Goal: Task Accomplishment & Management: Complete application form

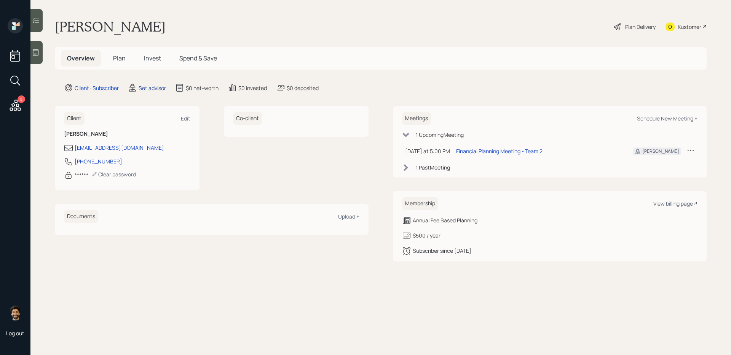
click at [153, 86] on div "Set advisor" at bounding box center [152, 88] width 27 height 8
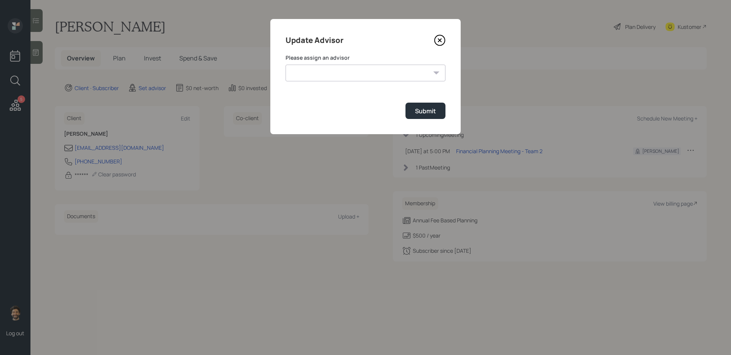
click at [327, 72] on select "[PERSON_NAME] [PERSON_NAME] [PERSON_NAME] End [PERSON_NAME] [PERSON_NAME] [PERS…" at bounding box center [365, 73] width 160 height 17
select select "f14b762f-c7c2-4b89-9227-8fa891345eea"
click at [285, 65] on select "[PERSON_NAME] [PERSON_NAME] [PERSON_NAME] End [PERSON_NAME] [PERSON_NAME] [PERS…" at bounding box center [365, 73] width 160 height 17
click at [411, 115] on button "Submit" at bounding box center [425, 111] width 40 height 16
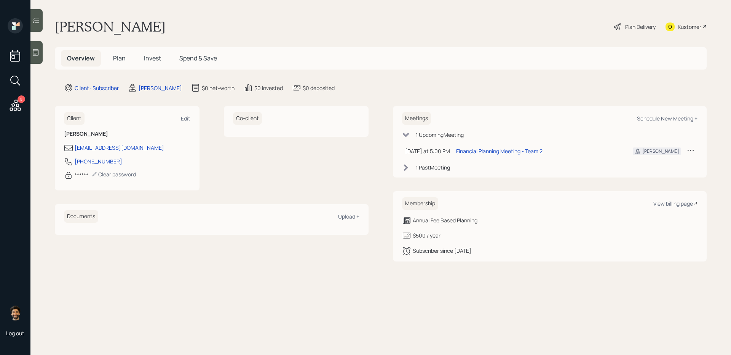
click at [120, 59] on span "Plan" at bounding box center [119, 58] width 13 height 8
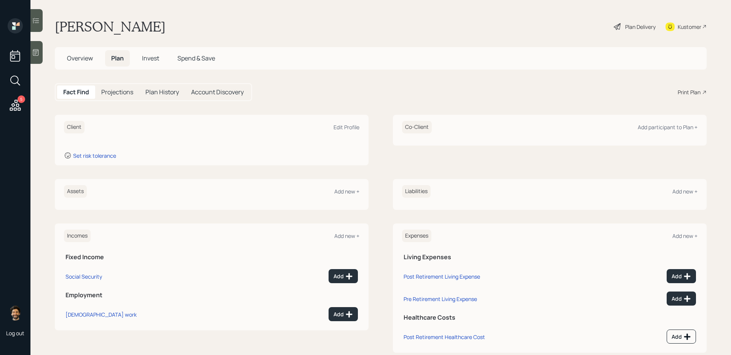
click at [346, 121] on div "Client Edit Profile" at bounding box center [211, 127] width 295 height 13
click at [344, 124] on div "Edit Profile" at bounding box center [346, 127] width 26 height 7
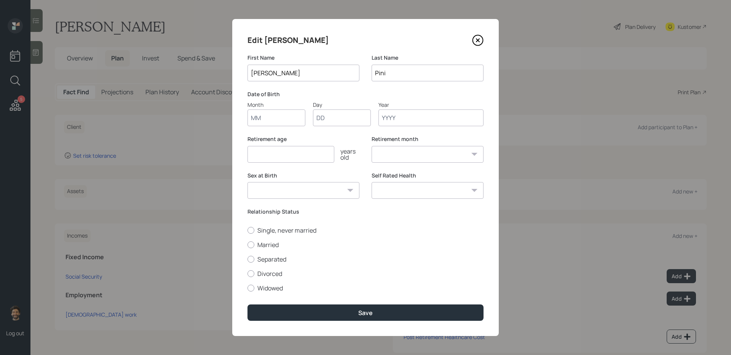
click at [269, 120] on input "Month" at bounding box center [276, 118] width 58 height 17
type input "01"
type input "1962"
select select "1"
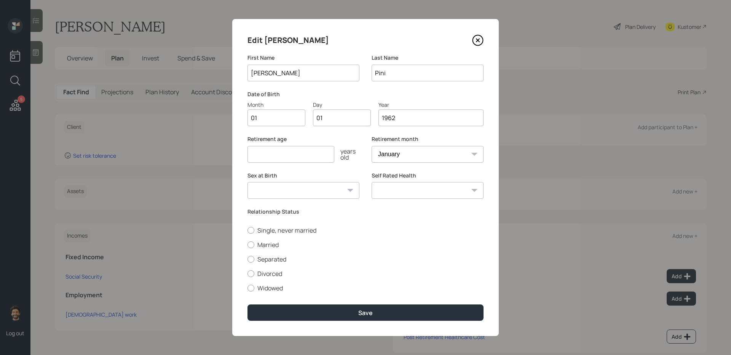
type input "1962"
click at [261, 156] on input "number" at bounding box center [290, 154] width 87 height 17
type input "67"
click at [253, 244] on div at bounding box center [250, 245] width 7 height 7
click at [247, 245] on input "Married" at bounding box center [247, 245] width 0 height 0
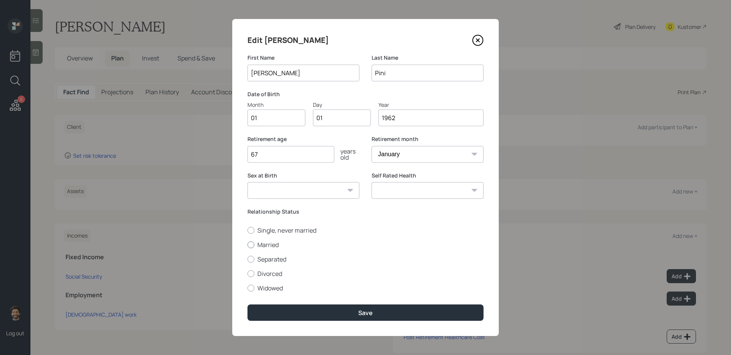
radio input "true"
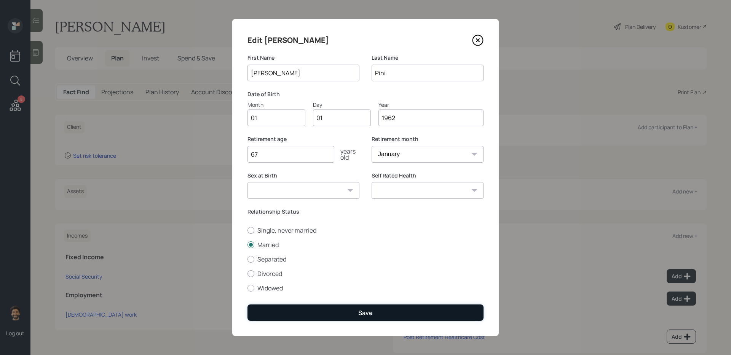
click at [268, 290] on button "Save" at bounding box center [365, 313] width 236 height 16
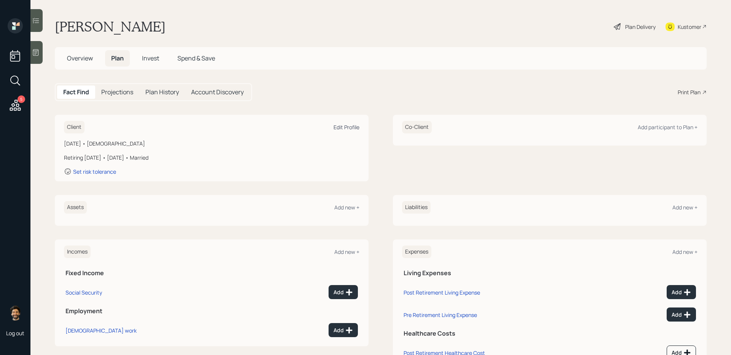
scroll to position [32, 0]
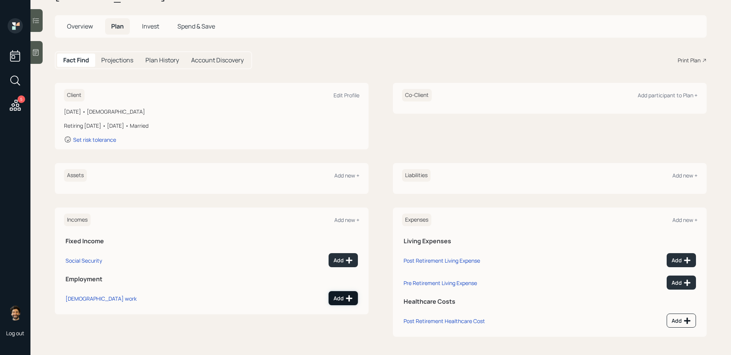
click at [343, 290] on div "Add" at bounding box center [342, 299] width 19 height 8
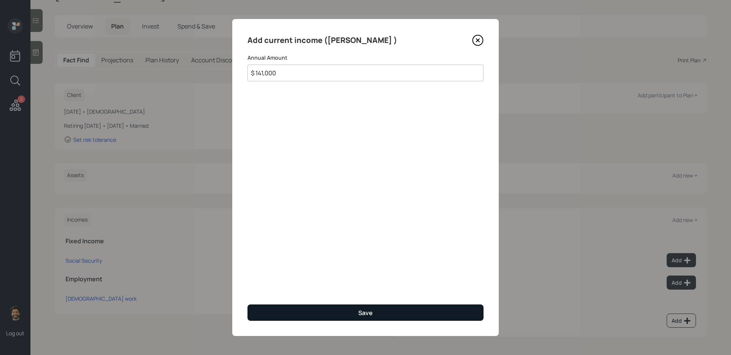
type input "$ 141,000"
click at [271, 290] on button "Save" at bounding box center [365, 313] width 236 height 16
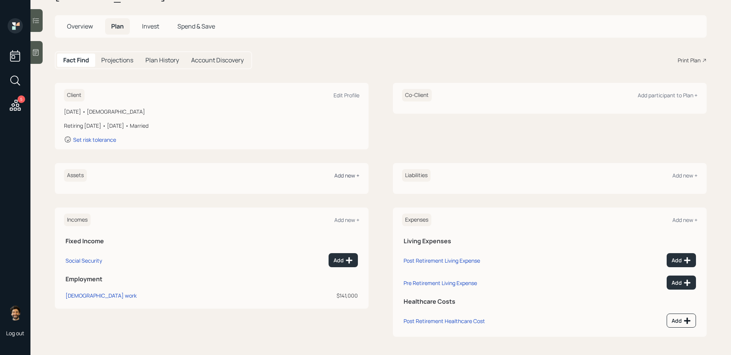
click at [348, 177] on div "Add new +" at bounding box center [346, 175] width 25 height 7
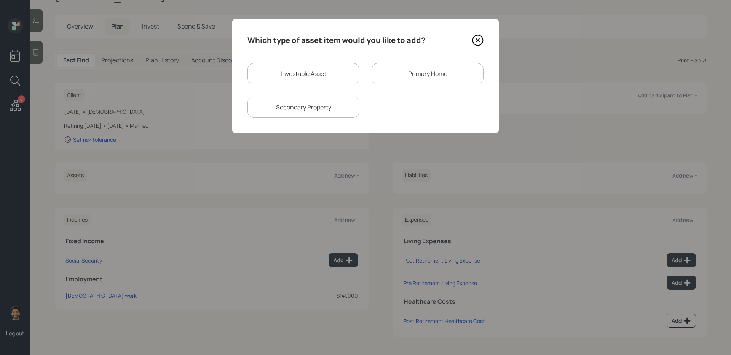
click at [269, 72] on div "Investable Asset" at bounding box center [303, 73] width 112 height 21
select select "taxable"
select select "balanced"
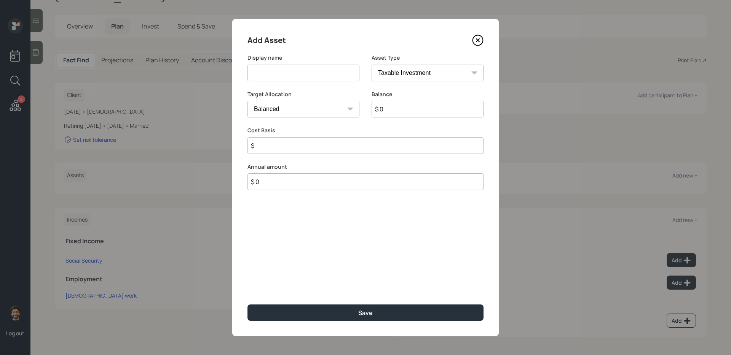
click at [265, 71] on input at bounding box center [303, 73] width 112 height 17
type input "Current 401k"
click at [400, 110] on input "$ 0" at bounding box center [427, 109] width 112 height 17
type input "$ 127,000"
click at [394, 70] on select "SEP [PERSON_NAME] IRA 401(k) [PERSON_NAME] 401(k) 403(b) [PERSON_NAME] 403(b) 4…" at bounding box center [427, 73] width 112 height 17
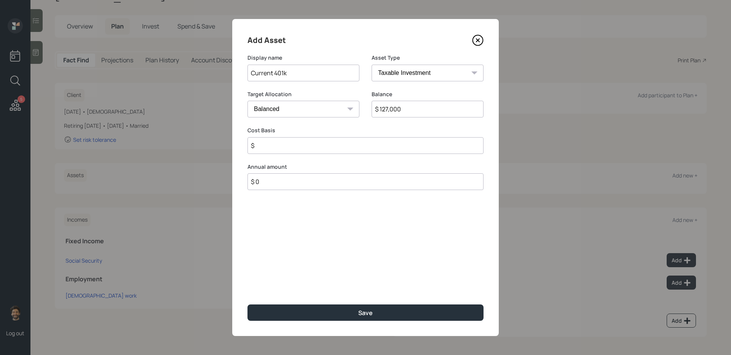
select select "company_sponsored"
click at [371, 65] on select "SEP [PERSON_NAME] IRA 401(k) [PERSON_NAME] 401(k) 403(b) [PERSON_NAME] 403(b) 4…" at bounding box center [427, 73] width 112 height 17
click at [268, 144] on input "number" at bounding box center [297, 145] width 100 height 17
type input "0"
type input "1"
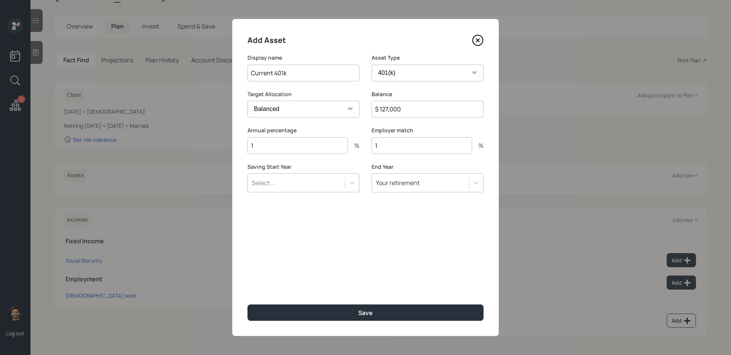
type input "1"
click at [282, 186] on div "Select..." at bounding box center [296, 183] width 97 height 13
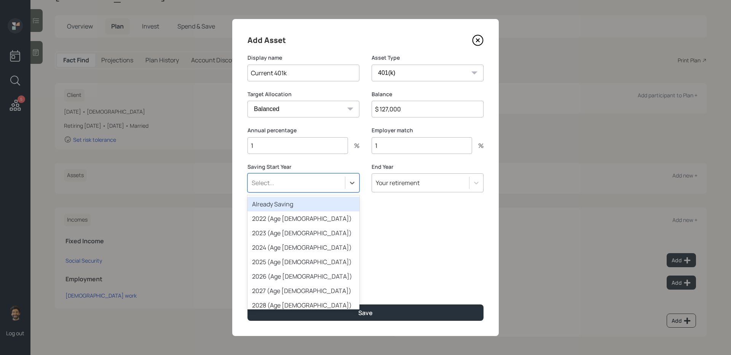
click at [280, 202] on div "Already Saving" at bounding box center [303, 204] width 112 height 14
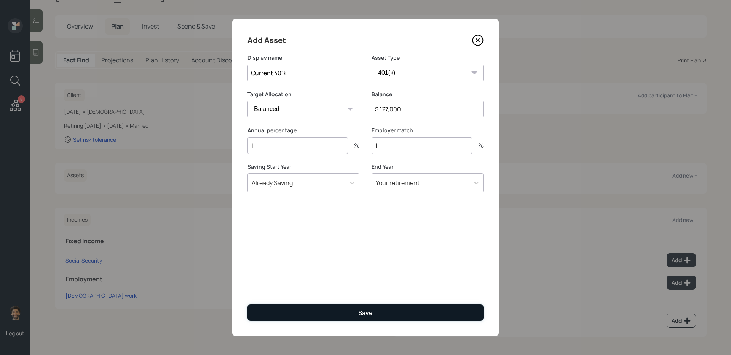
click at [277, 290] on button "Save" at bounding box center [365, 313] width 236 height 16
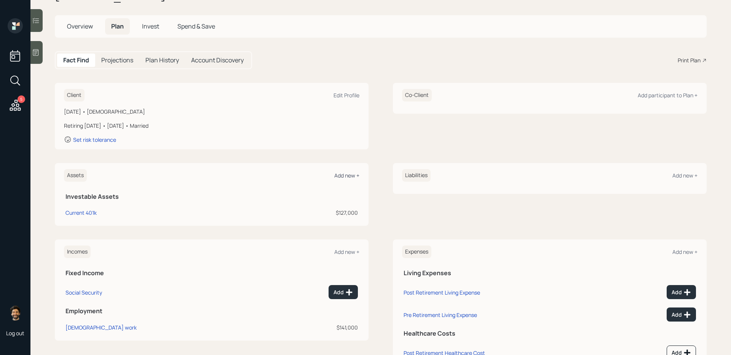
click at [349, 174] on div "Add new +" at bounding box center [346, 175] width 25 height 7
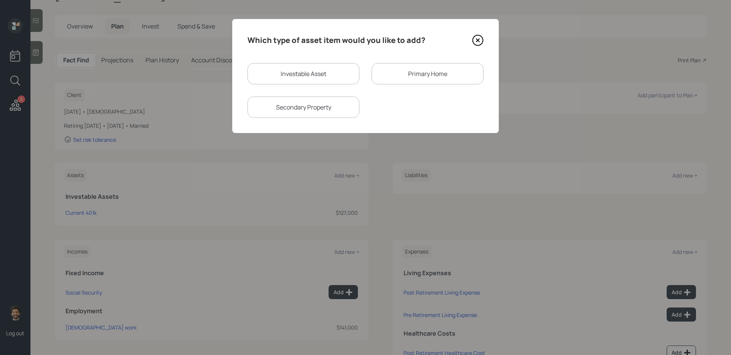
click at [280, 82] on div "Investable Asset" at bounding box center [303, 73] width 112 height 21
select select "taxable"
select select "balanced"
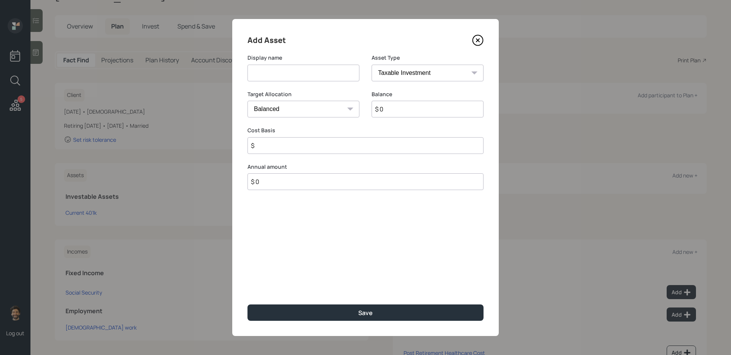
click at [273, 80] on input at bounding box center [303, 73] width 112 height 17
type input "Equate Account?"
click at [383, 111] on input "$ 0" at bounding box center [427, 109] width 112 height 17
type input "$ 44,000"
click at [284, 148] on input "$" at bounding box center [365, 145] width 236 height 17
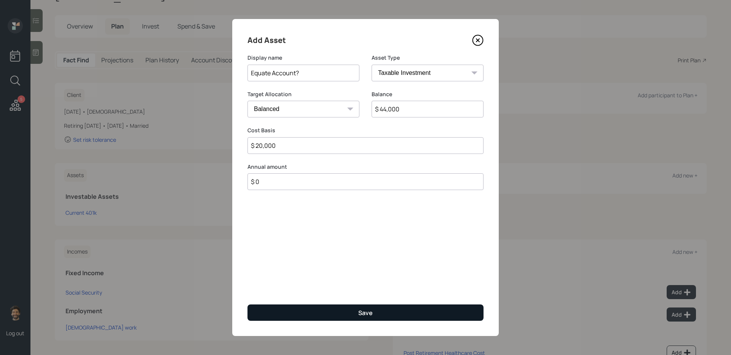
type input "$ 20,000"
click at [267, 290] on button "Save" at bounding box center [365, 313] width 236 height 16
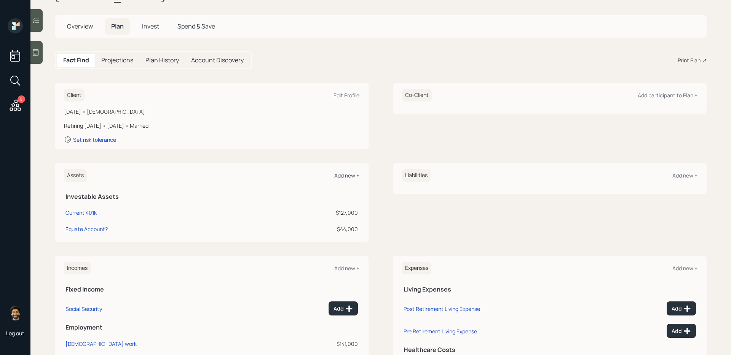
click at [344, 177] on div "Add new +" at bounding box center [346, 175] width 25 height 7
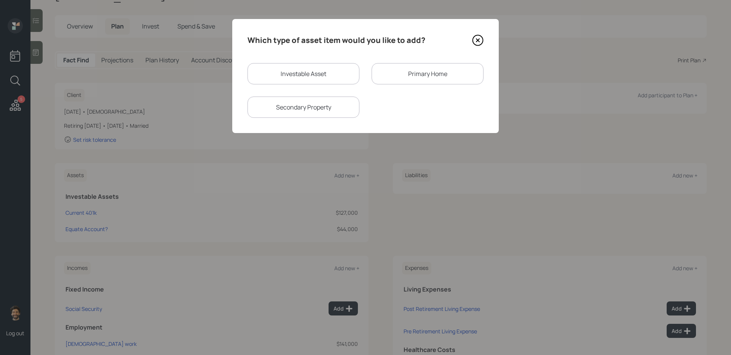
click at [280, 80] on div "Investable Asset" at bounding box center [303, 73] width 112 height 21
select select "taxable"
select select "balanced"
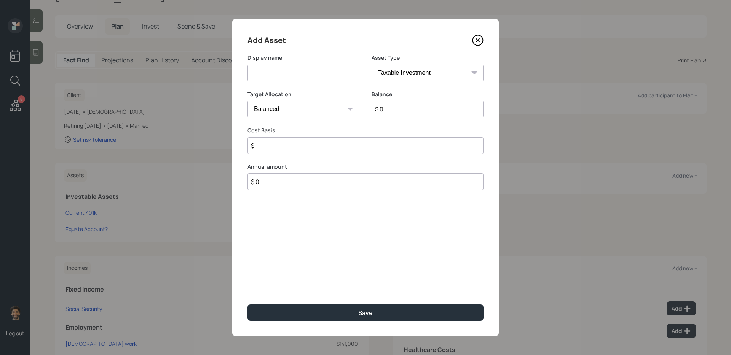
click at [273, 76] on input at bounding box center [303, 73] width 112 height 17
type input "Annuity"
click at [403, 108] on input "$ 0" at bounding box center [427, 109] width 112 height 17
type input "$ 92,000"
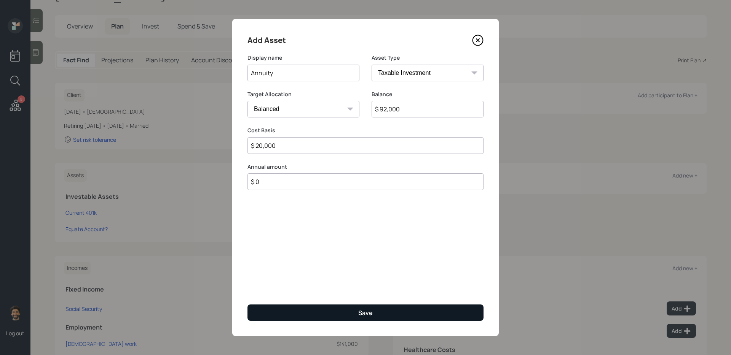
type input "$ 20,000"
click at [279, 290] on button "Save" at bounding box center [365, 313] width 236 height 16
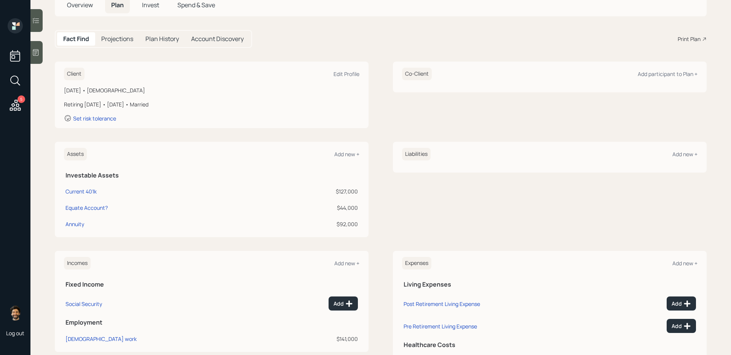
scroll to position [62, 0]
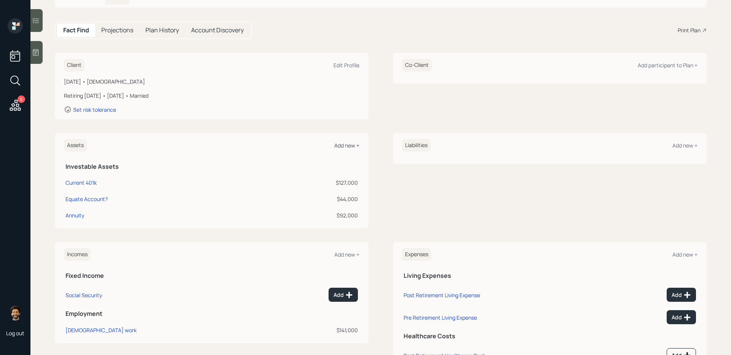
click at [340, 147] on div "Add new +" at bounding box center [346, 145] width 25 height 7
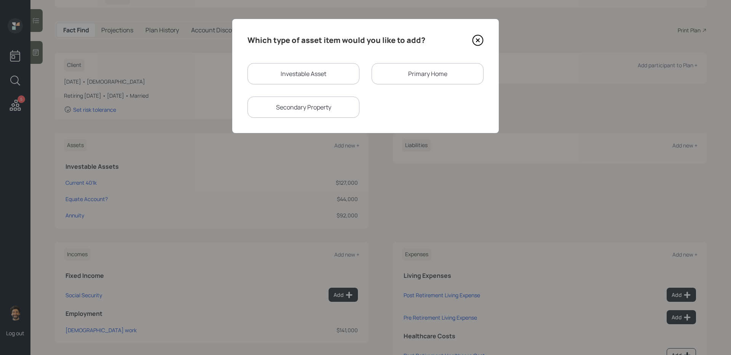
click at [392, 71] on div "Primary Home" at bounding box center [427, 73] width 112 height 21
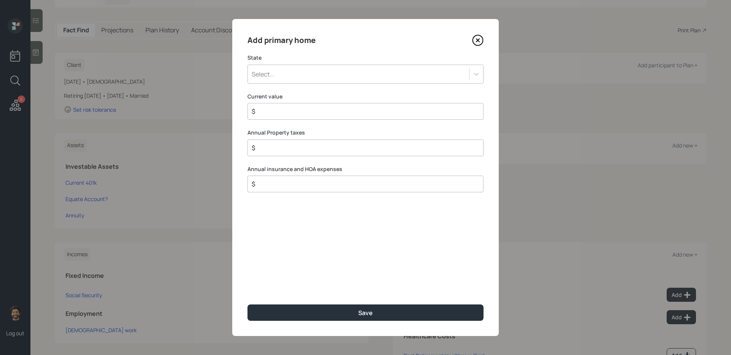
click at [328, 79] on div "Select..." at bounding box center [358, 74] width 221 height 13
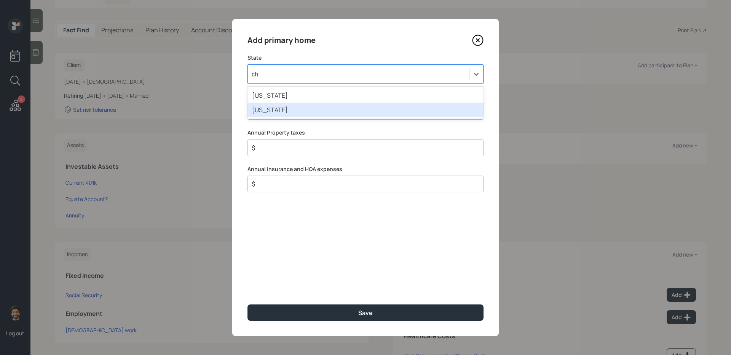
type input "c"
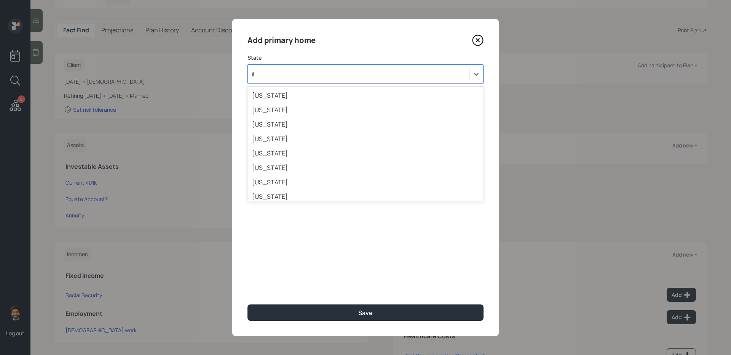
type input "ill"
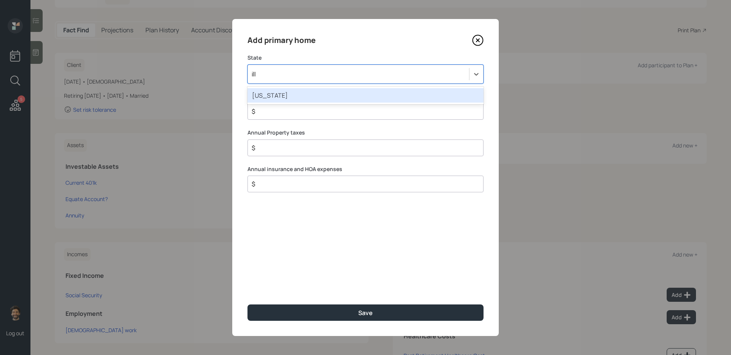
click at [271, 96] on div "[US_STATE]" at bounding box center [365, 95] width 236 height 14
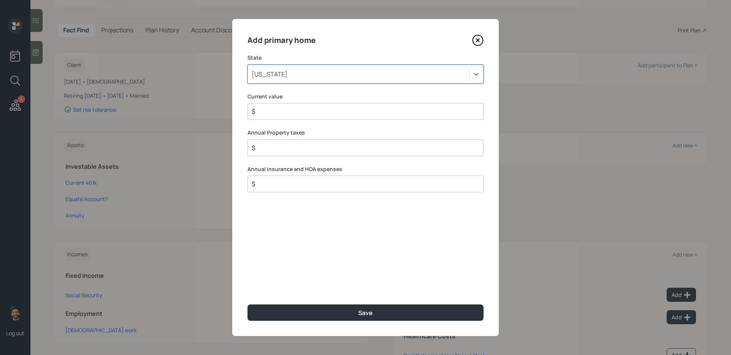
click at [272, 117] on div "$" at bounding box center [365, 111] width 236 height 17
click at [269, 115] on input "$" at bounding box center [362, 111] width 223 height 9
type input "$ 510,000"
type input "$ 1"
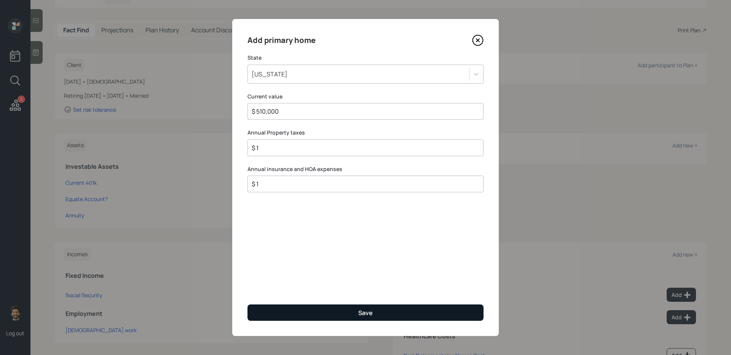
type input "$ 1"
click at [260, 290] on button "Save" at bounding box center [365, 313] width 236 height 16
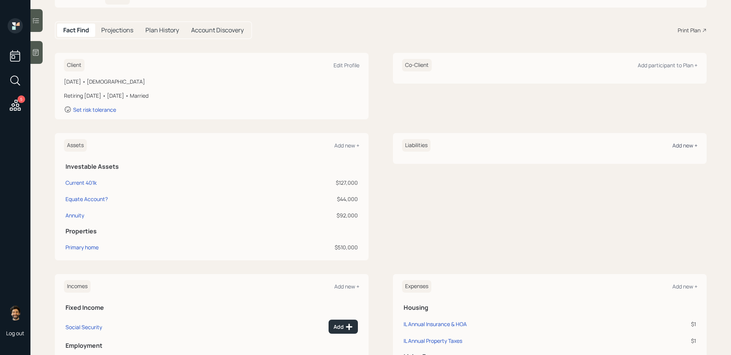
click at [559, 143] on div "Add new +" at bounding box center [684, 145] width 25 height 7
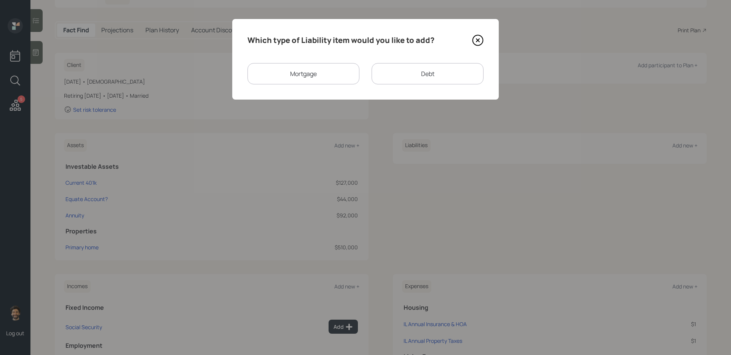
click at [322, 80] on div "Mortgage" at bounding box center [303, 73] width 112 height 21
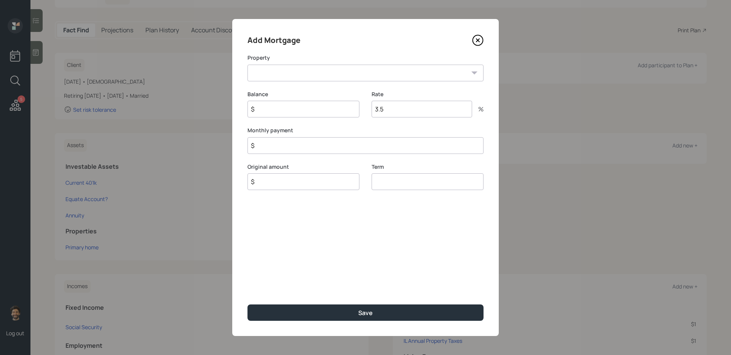
click at [308, 80] on select "IL Primary home" at bounding box center [365, 73] width 236 height 17
select select "460dfebe-5b60-4b29-aa06-9446ac65397b"
click at [247, 65] on select "IL Primary home" at bounding box center [365, 73] width 236 height 17
click at [276, 114] on input "$" at bounding box center [303, 109] width 112 height 17
type input "$ 186,000"
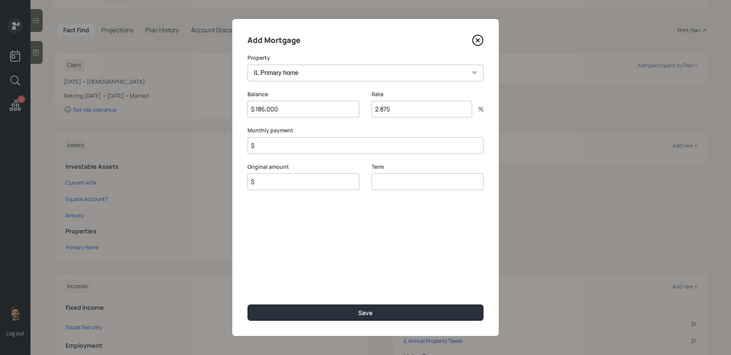
type input "2.875"
type input "$ 1,958"
click at [281, 183] on input "$" at bounding box center [303, 182] width 112 height 17
type input "$ 186,000"
type input "0"
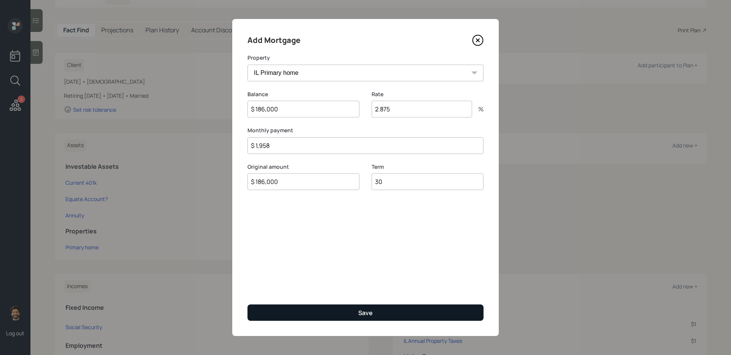
type input "30"
click at [275, 290] on button "Save" at bounding box center [365, 313] width 236 height 16
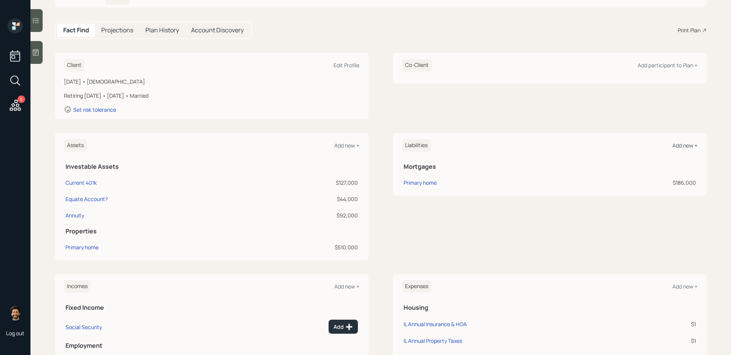
click at [559, 148] on div "Add new +" at bounding box center [684, 145] width 25 height 7
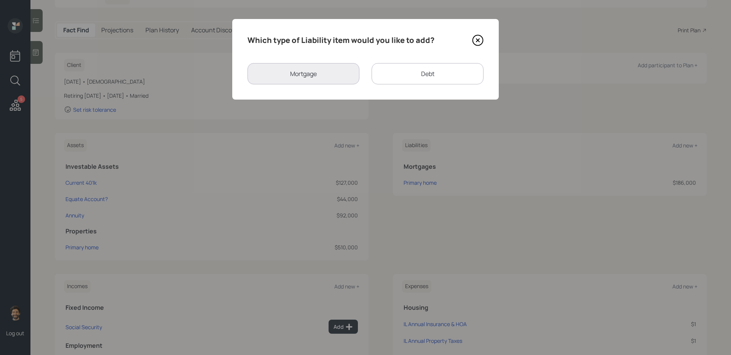
click at [379, 77] on div "Debt" at bounding box center [427, 73] width 112 height 21
select select "credit_card"
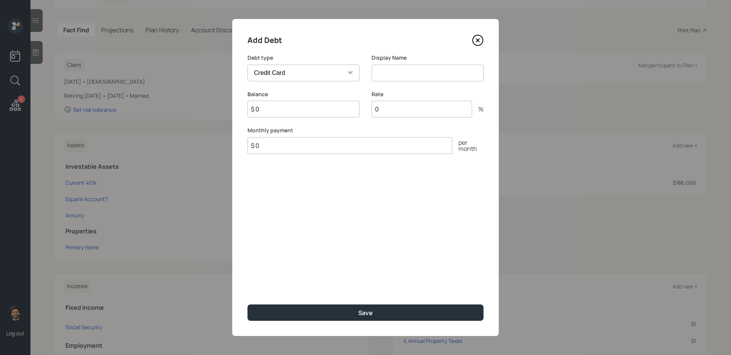
click at [379, 67] on input at bounding box center [427, 73] width 112 height 17
type input "CC Debt (2)"
click at [323, 113] on input "$ 0" at bounding box center [303, 109] width 112 height 17
type input "$ 14,000"
type input "1"
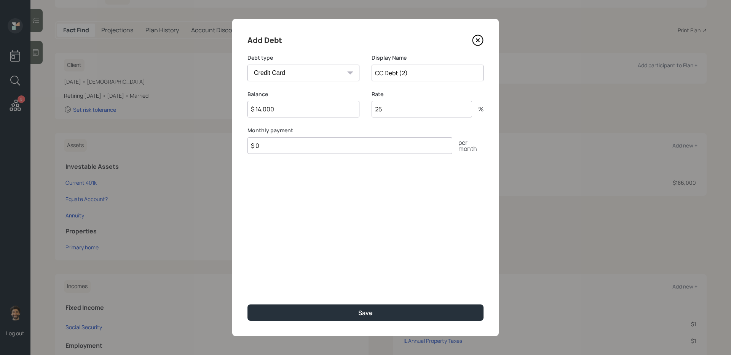
type input "25"
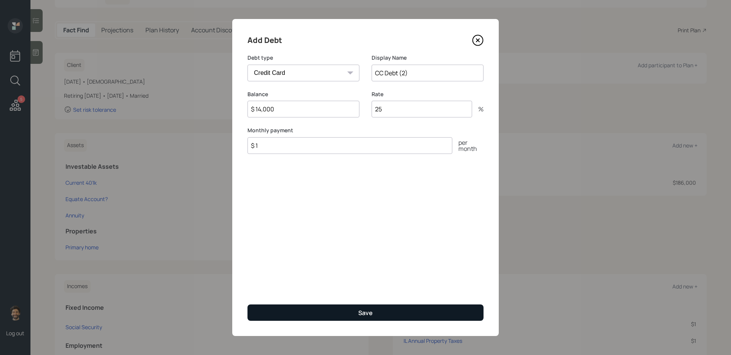
type input "$ 1"
click at [269, 290] on button "Save" at bounding box center [365, 313] width 236 height 16
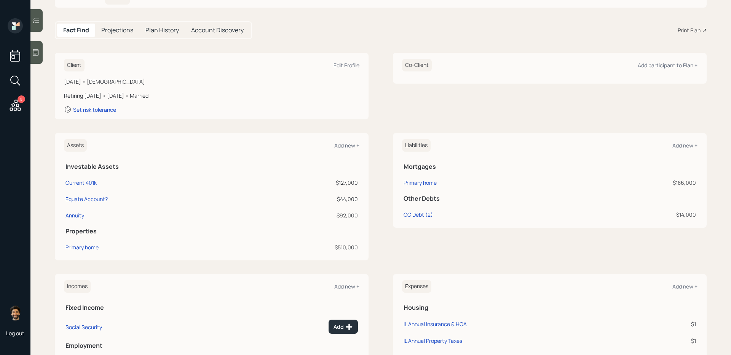
click at [341, 69] on div "Client Edit Profile" at bounding box center [211, 65] width 295 height 13
click at [339, 63] on div "Edit Profile" at bounding box center [346, 65] width 26 height 7
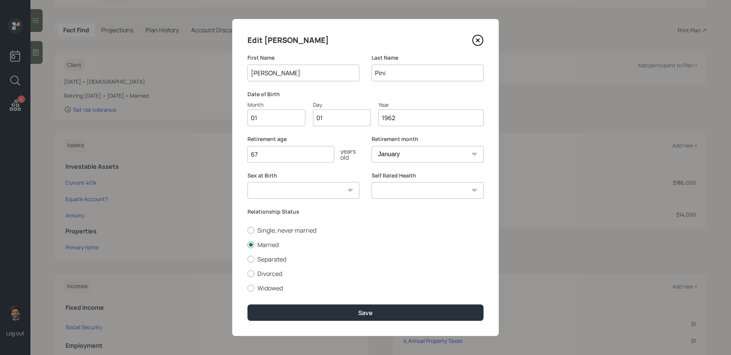
click at [261, 117] on input "01" at bounding box center [276, 118] width 58 height 17
type input "04"
type input "0"
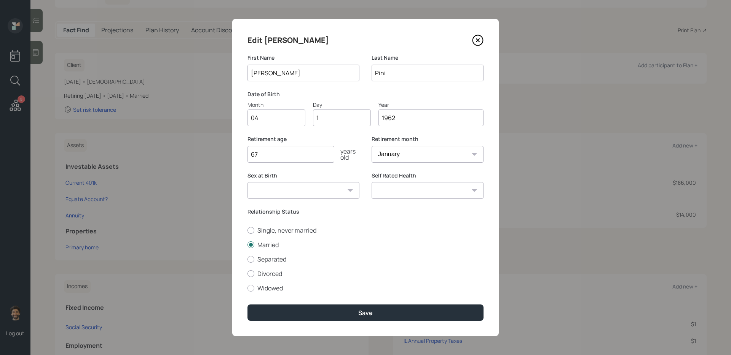
type input "12"
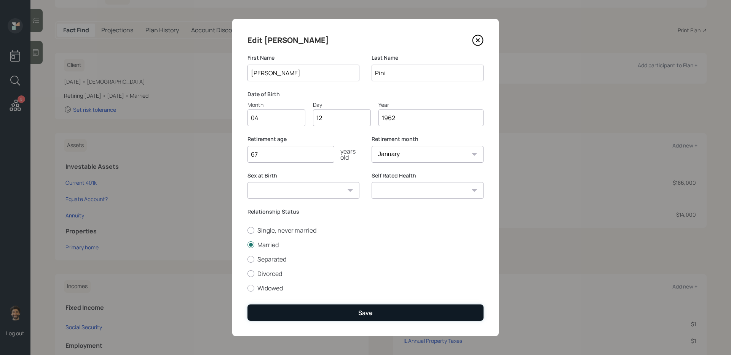
click at [274, 290] on button "Save" at bounding box center [365, 313] width 236 height 16
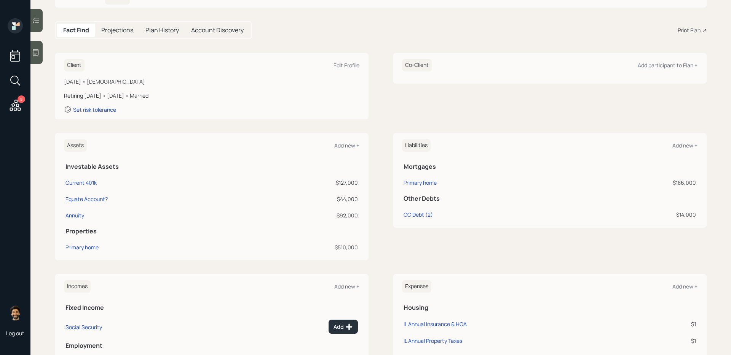
scroll to position [227, 0]
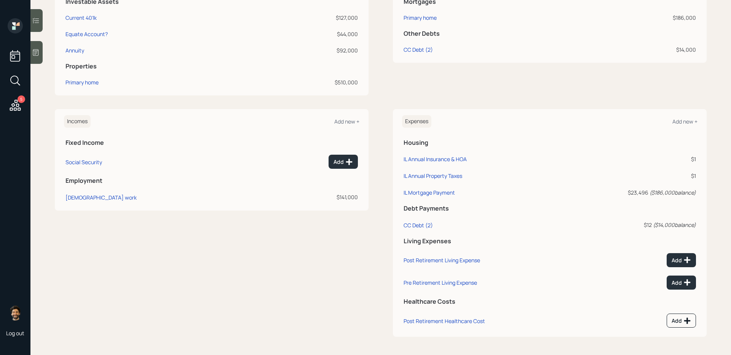
click at [73, 193] on td "[DEMOGRAPHIC_DATA] work" at bounding box center [167, 196] width 206 height 17
click at [79, 198] on div "[DEMOGRAPHIC_DATA] work" at bounding box center [100, 197] width 71 height 7
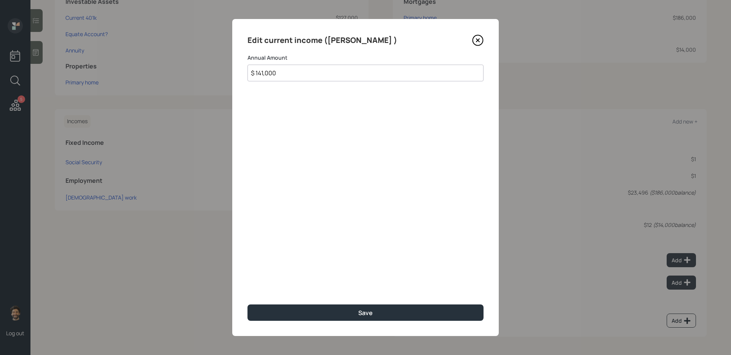
click at [302, 79] on input "$ 141,000" at bounding box center [365, 73] width 236 height 17
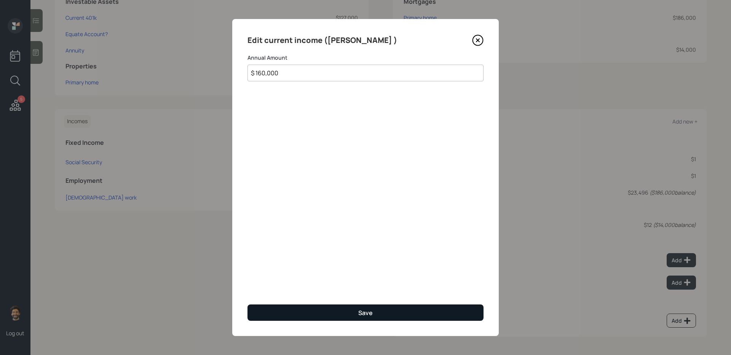
type input "$ 160,000"
click at [269, 290] on button "Save" at bounding box center [365, 313] width 236 height 16
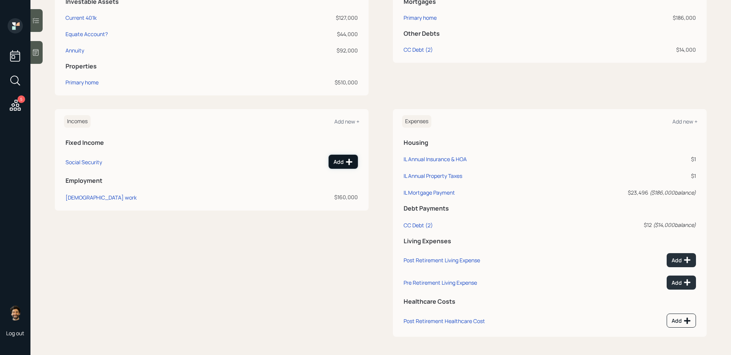
click at [340, 166] on button "Add" at bounding box center [342, 162] width 29 height 14
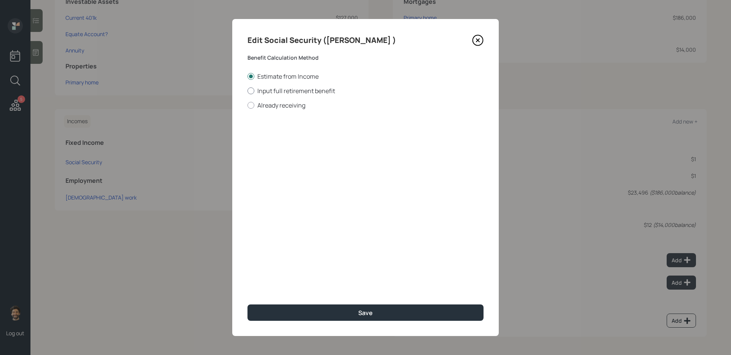
click at [255, 92] on label "Input full retirement benefit" at bounding box center [365, 91] width 236 height 8
click at [247, 91] on input "Input full retirement benefit" at bounding box center [247, 91] width 0 height 0
radio input "true"
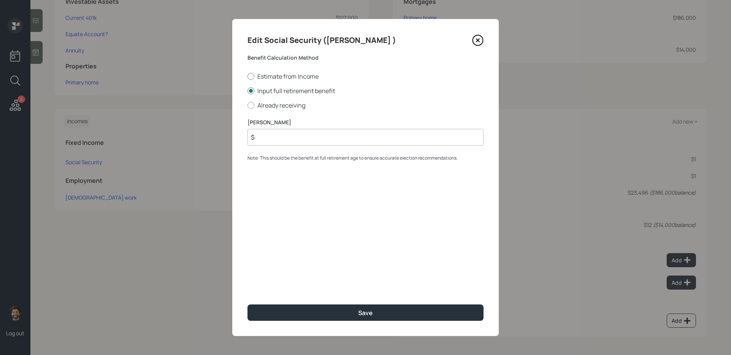
click at [264, 77] on label "Estimate from Income" at bounding box center [365, 76] width 236 height 8
click at [247, 76] on input "Estimate from Income" at bounding box center [247, 76] width 0 height 0
radio input "true"
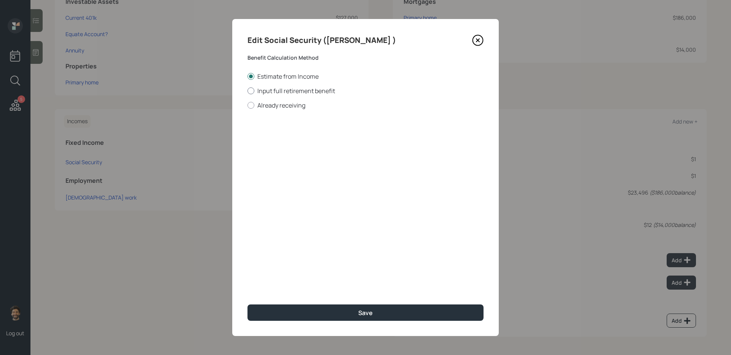
click at [263, 91] on label "Input full retirement benefit" at bounding box center [365, 91] width 236 height 8
click at [247, 91] on input "Input full retirement benefit" at bounding box center [247, 91] width 0 height 0
radio input "true"
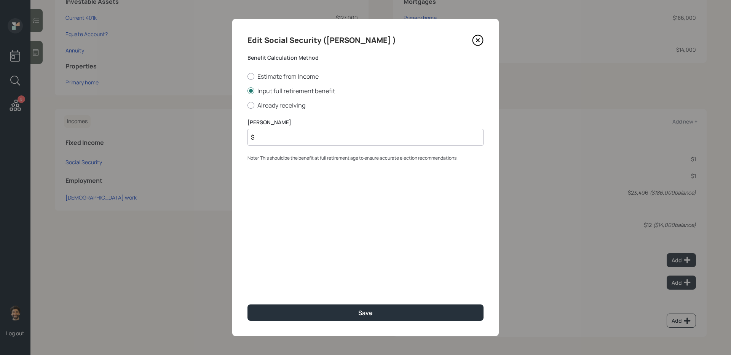
click at [263, 143] on input "$" at bounding box center [365, 137] width 236 height 17
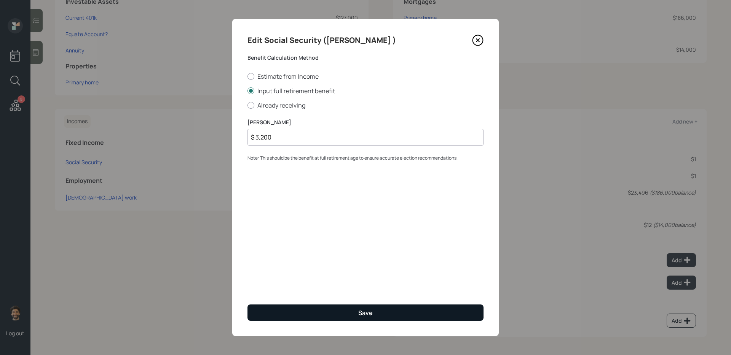
type input "$ 3,200"
click at [282, 290] on button "Save" at bounding box center [365, 313] width 236 height 16
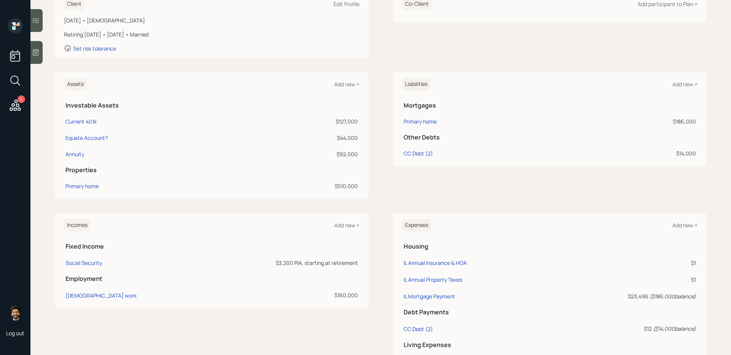
scroll to position [122, 0]
click at [409, 144] on th "Other Debts" at bounding box center [549, 138] width 295 height 16
click at [418, 150] on td "CC Debt (2)" at bounding box center [487, 154] width 171 height 16
click at [419, 152] on div "CC Debt (2)" at bounding box center [417, 155] width 29 height 8
select select "credit_card"
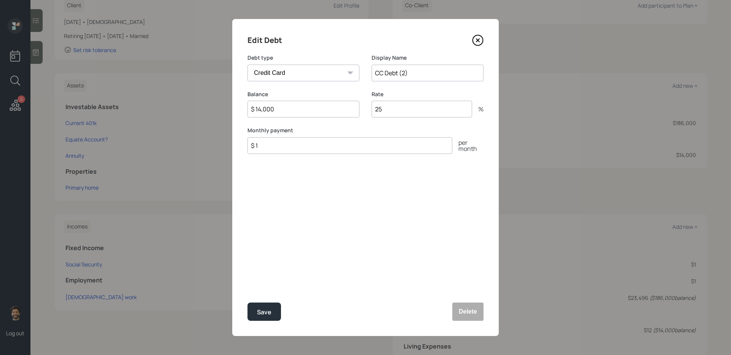
click at [287, 109] on input "$ 14,000" at bounding box center [303, 109] width 112 height 17
type input "$ 8,000"
click at [257, 290] on button "Save" at bounding box center [263, 312] width 33 height 18
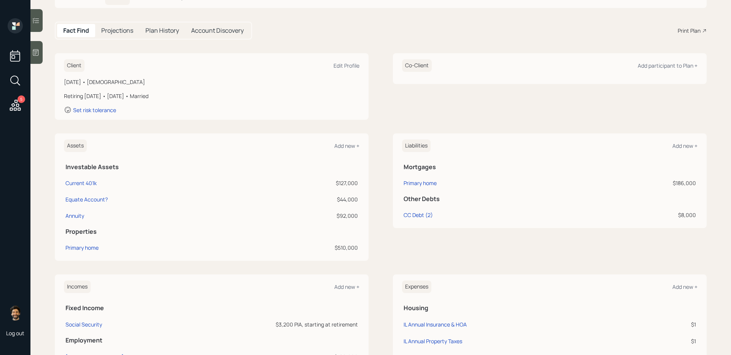
scroll to position [40, 0]
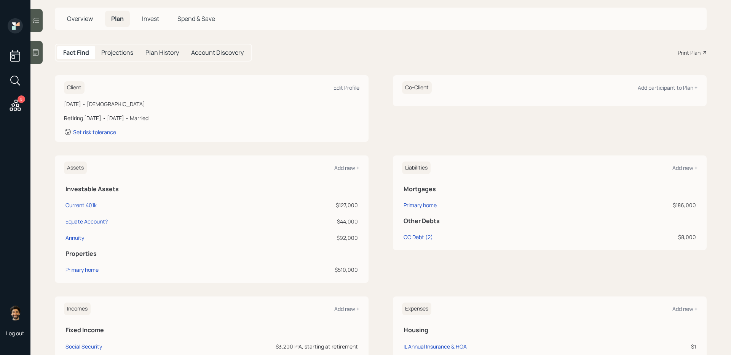
click at [339, 94] on div "Client Edit Profile" at bounding box center [211, 87] width 295 height 13
click at [96, 130] on div "Set risk tolerance" at bounding box center [94, 132] width 43 height 7
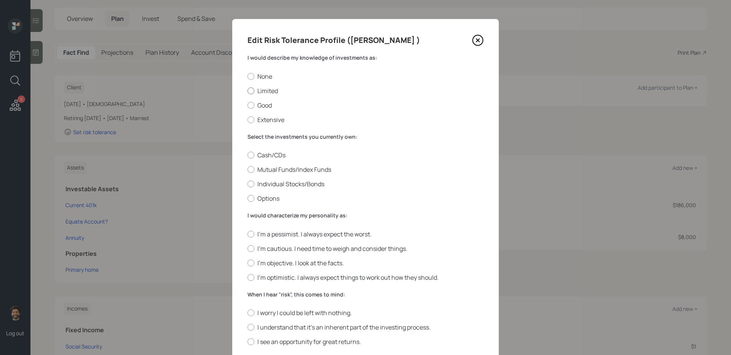
click at [256, 88] on label "Limited" at bounding box center [365, 91] width 236 height 8
click at [247, 91] on input "Limited" at bounding box center [247, 91] width 0 height 0
radio input "true"
click at [263, 169] on label "Mutual Funds/Index Funds" at bounding box center [365, 170] width 236 height 8
click at [247, 170] on input "Mutual Funds/Index Funds" at bounding box center [247, 170] width 0 height 0
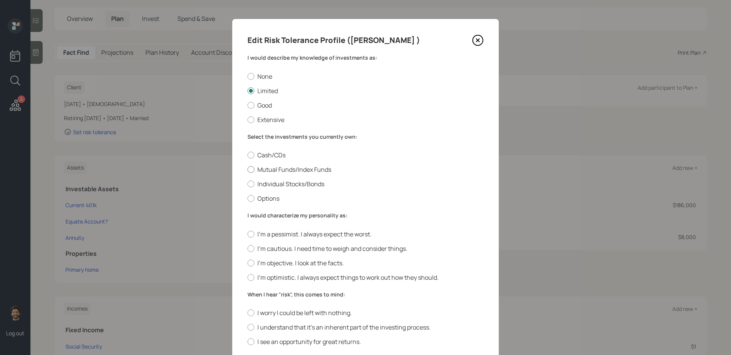
radio input "true"
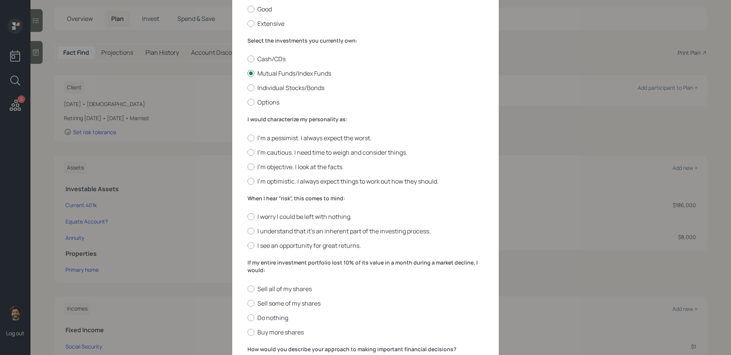
scroll to position [100, 0]
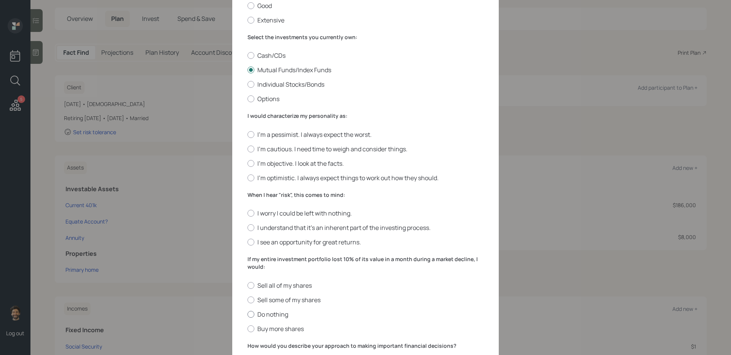
click at [260, 290] on label "Do nothing" at bounding box center [365, 315] width 236 height 8
click at [247, 290] on input "Do nothing" at bounding box center [247, 314] width 0 height 0
radio input "true"
click at [273, 228] on label "I understand that it’s an inherent part of the investing process." at bounding box center [365, 228] width 236 height 8
click at [247, 228] on input "I understand that it’s an inherent part of the investing process." at bounding box center [247, 228] width 0 height 0
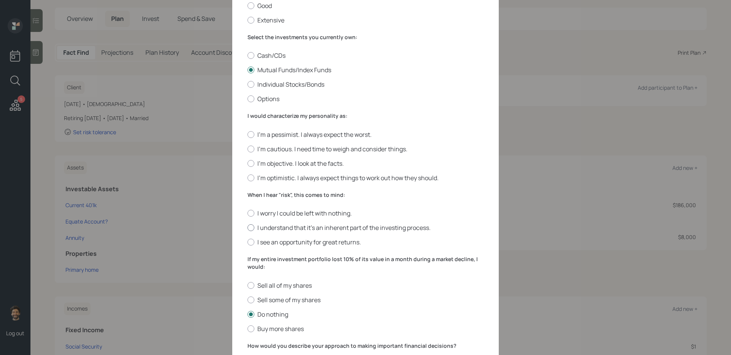
radio input "true"
click at [252, 150] on div at bounding box center [250, 149] width 7 height 7
click at [247, 149] on input "I'm cautious. I need time to weigh and consider things." at bounding box center [247, 149] width 0 height 0
radio input "true"
click at [252, 161] on div at bounding box center [250, 163] width 7 height 7
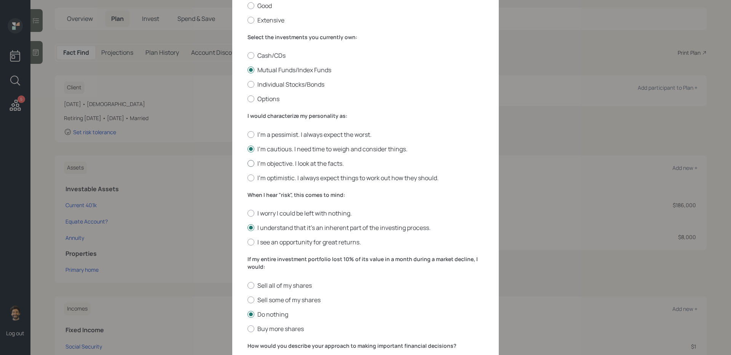
click at [247, 163] on input "I'm objective. I look at the facts." at bounding box center [247, 163] width 0 height 0
radio input "true"
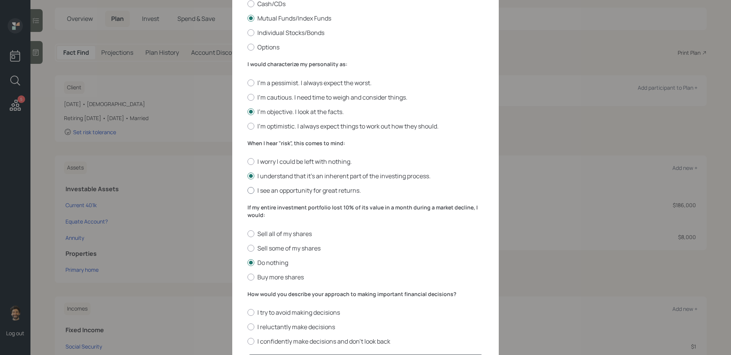
scroll to position [201, 0]
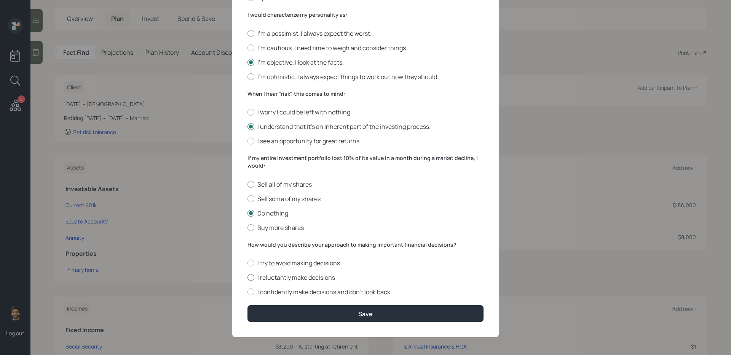
click at [251, 277] on div at bounding box center [250, 277] width 7 height 7
click at [247, 278] on input "I reluctantly make decisions" at bounding box center [247, 278] width 0 height 0
radio input "true"
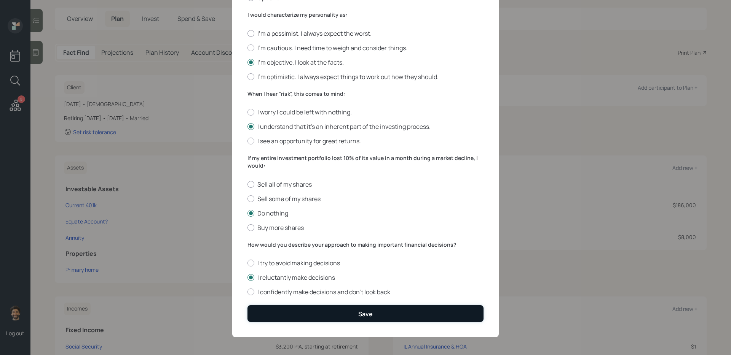
click at [259, 290] on button "Save" at bounding box center [365, 314] width 236 height 16
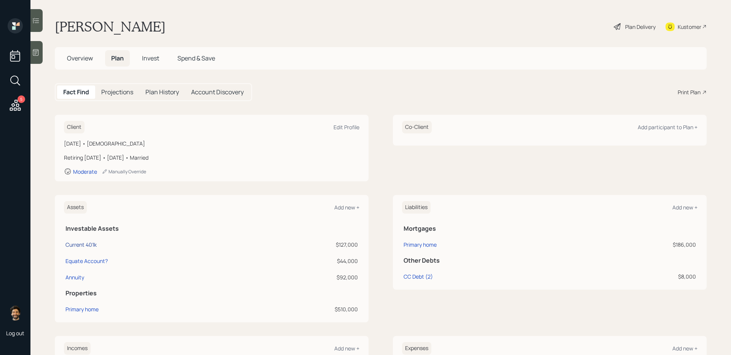
click at [86, 245] on div "Current 401k" at bounding box center [80, 245] width 31 height 8
select select "company_sponsored"
select select "balanced"
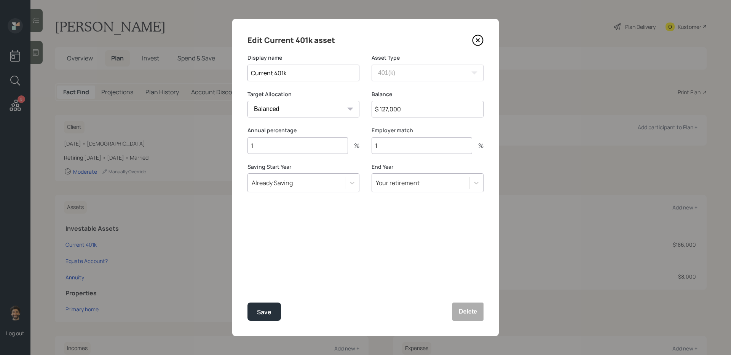
click at [390, 142] on input "1" at bounding box center [421, 145] width 100 height 17
type input "4"
click at [293, 144] on input "1" at bounding box center [297, 145] width 100 height 17
type input "4"
click at [385, 109] on input "$ 127,000" at bounding box center [427, 109] width 112 height 17
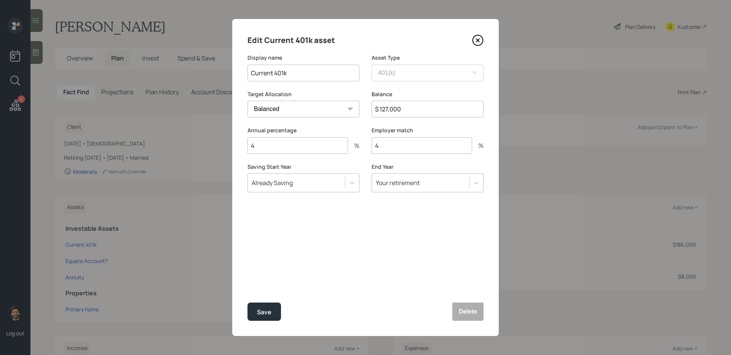
click at [385, 109] on input "$ 127,000" at bounding box center [427, 109] width 112 height 17
type input "$ 180,000"
click at [263, 290] on button "Save" at bounding box center [263, 312] width 33 height 18
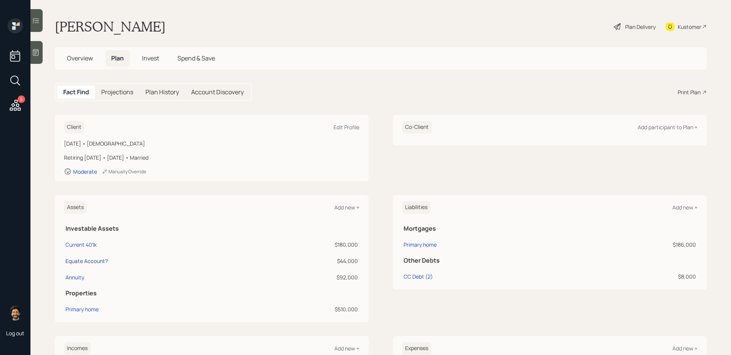
click at [88, 260] on div "Equate Account?" at bounding box center [86, 261] width 42 height 8
select select "taxable"
select select "balanced"
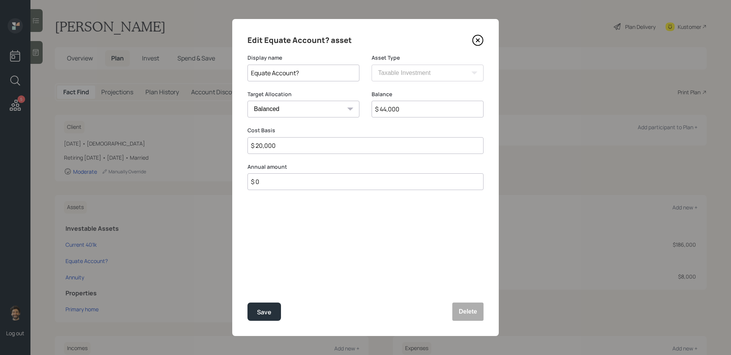
click at [264, 74] on input "Equate Account?" at bounding box center [303, 73] width 112 height 17
type input "ESPP Account?"
click at [261, 290] on div "Save" at bounding box center [264, 313] width 14 height 10
